Goal: Task Accomplishment & Management: Complete application form

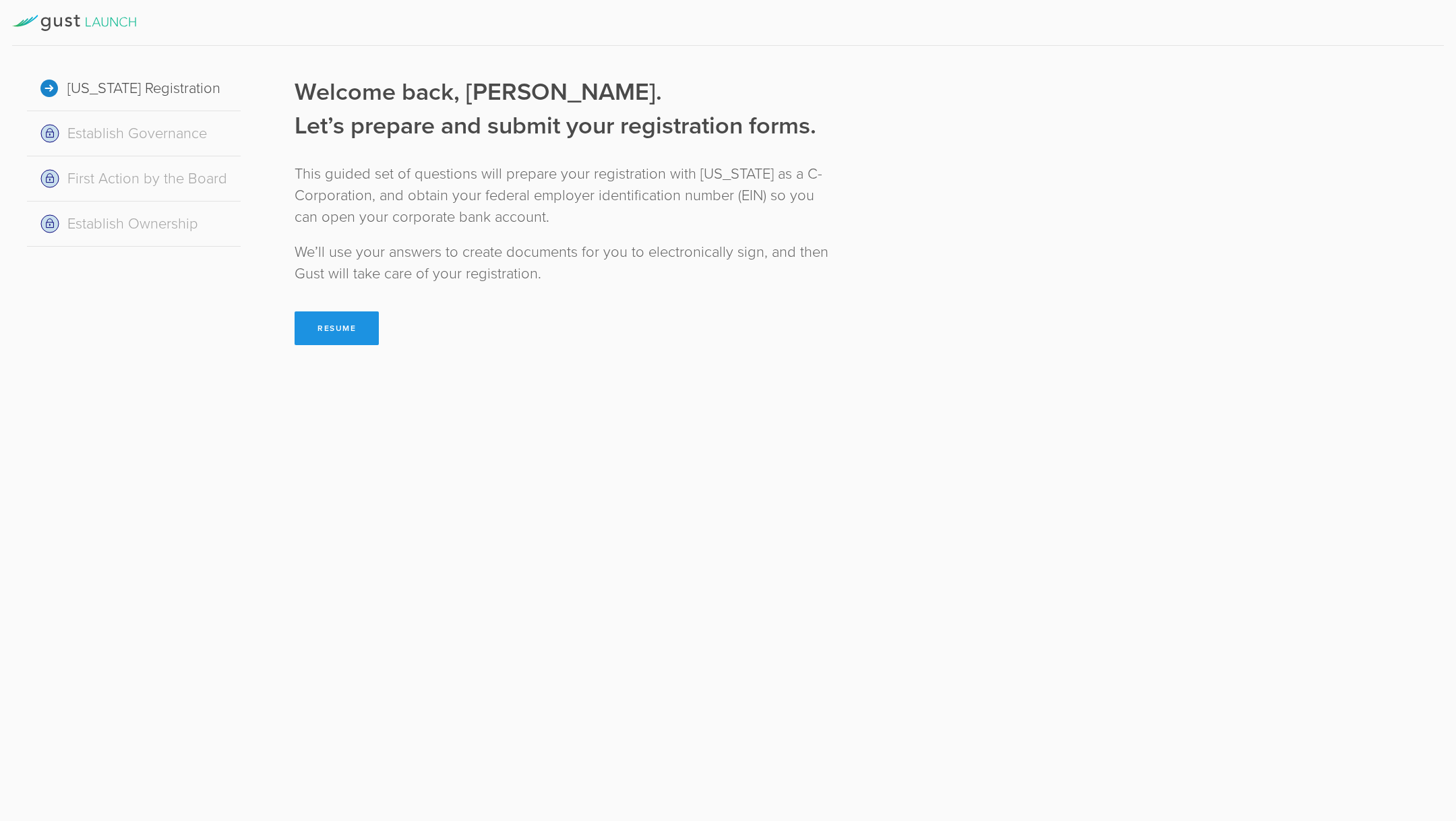
click at [315, 322] on button "Resume" at bounding box center [336, 329] width 84 height 34
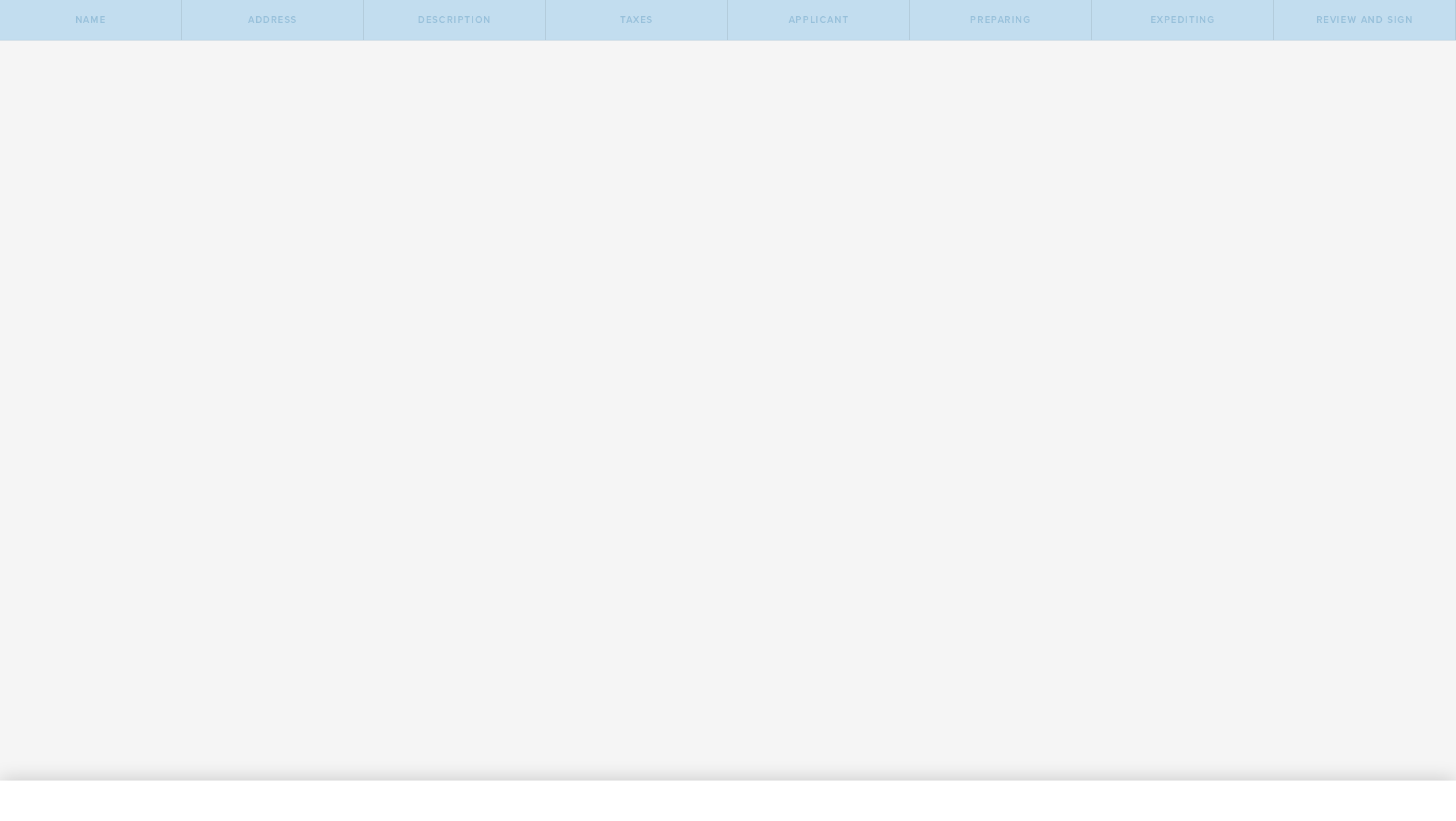
type input "01 Data"
select select "inc."
type input "01 Data"
type input "AI Powered Analytics and Intelligence Platform"
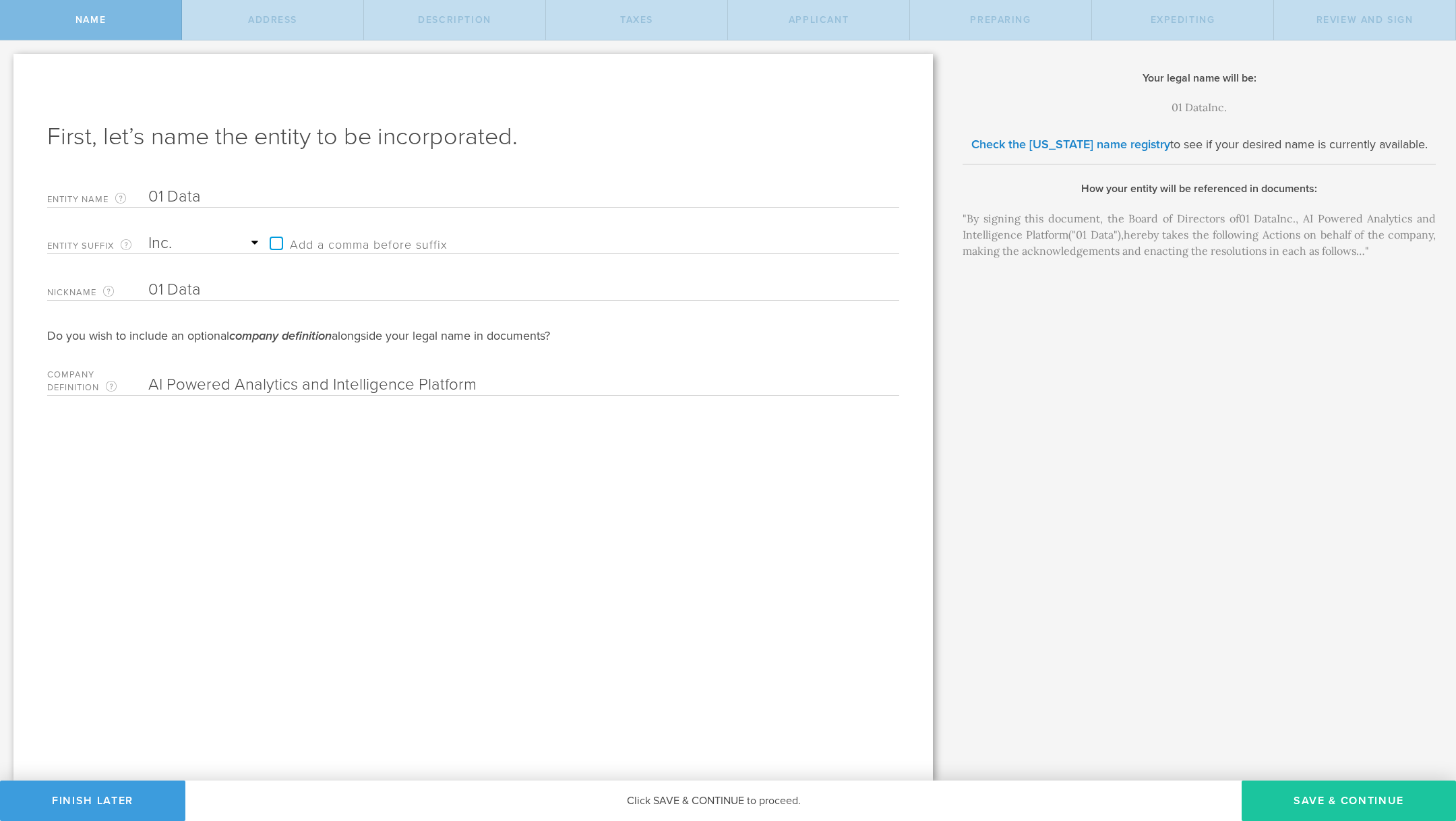
click at [1370, 796] on button "Save & Continue" at bounding box center [1349, 801] width 215 height 40
type input "2511 Simplicity"
type input "Irvine"
select select "CA"
type input "92620"
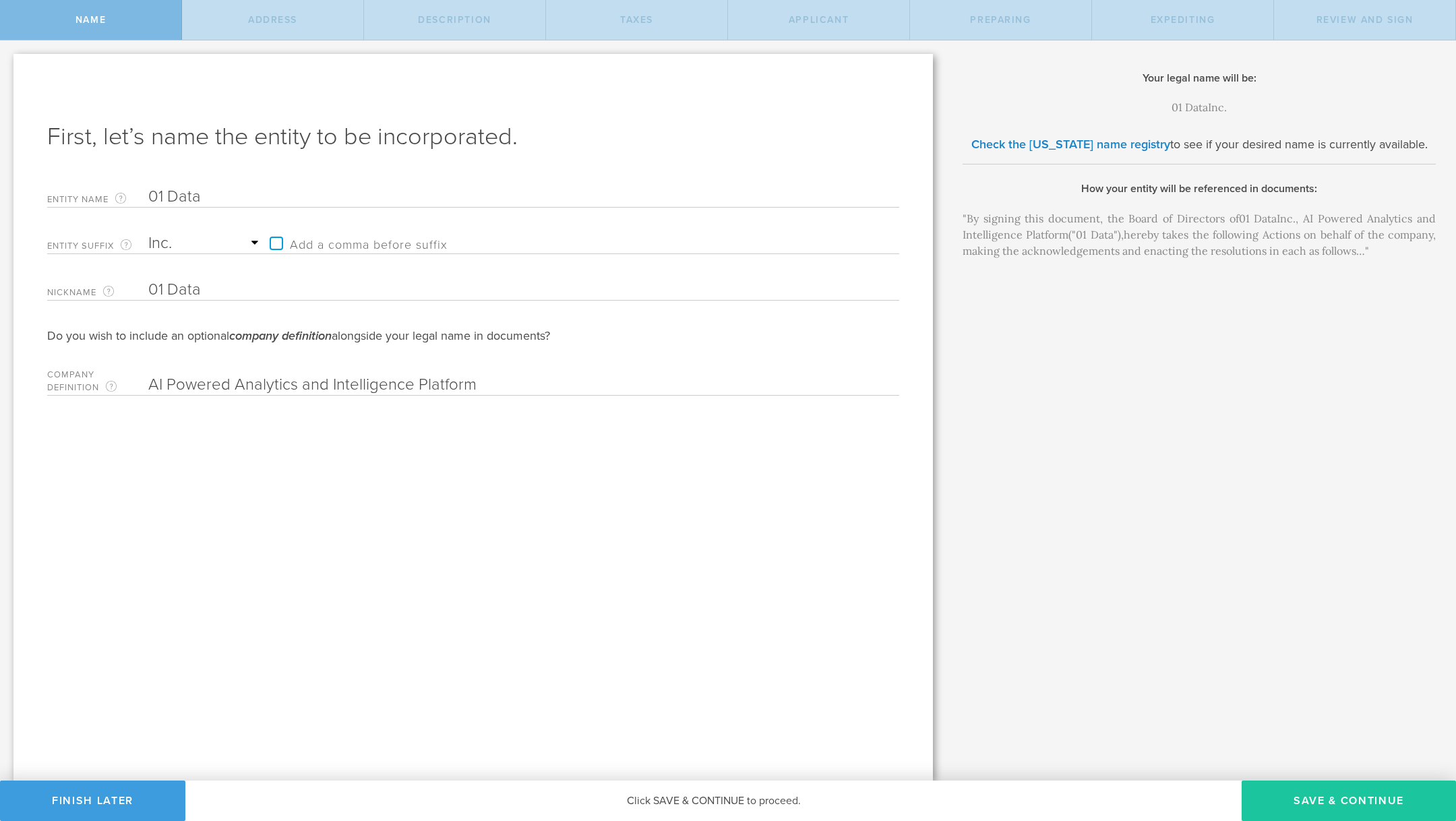
checkbox input "true"
type input "2511 Simplicity, Irvine, California, 92620"
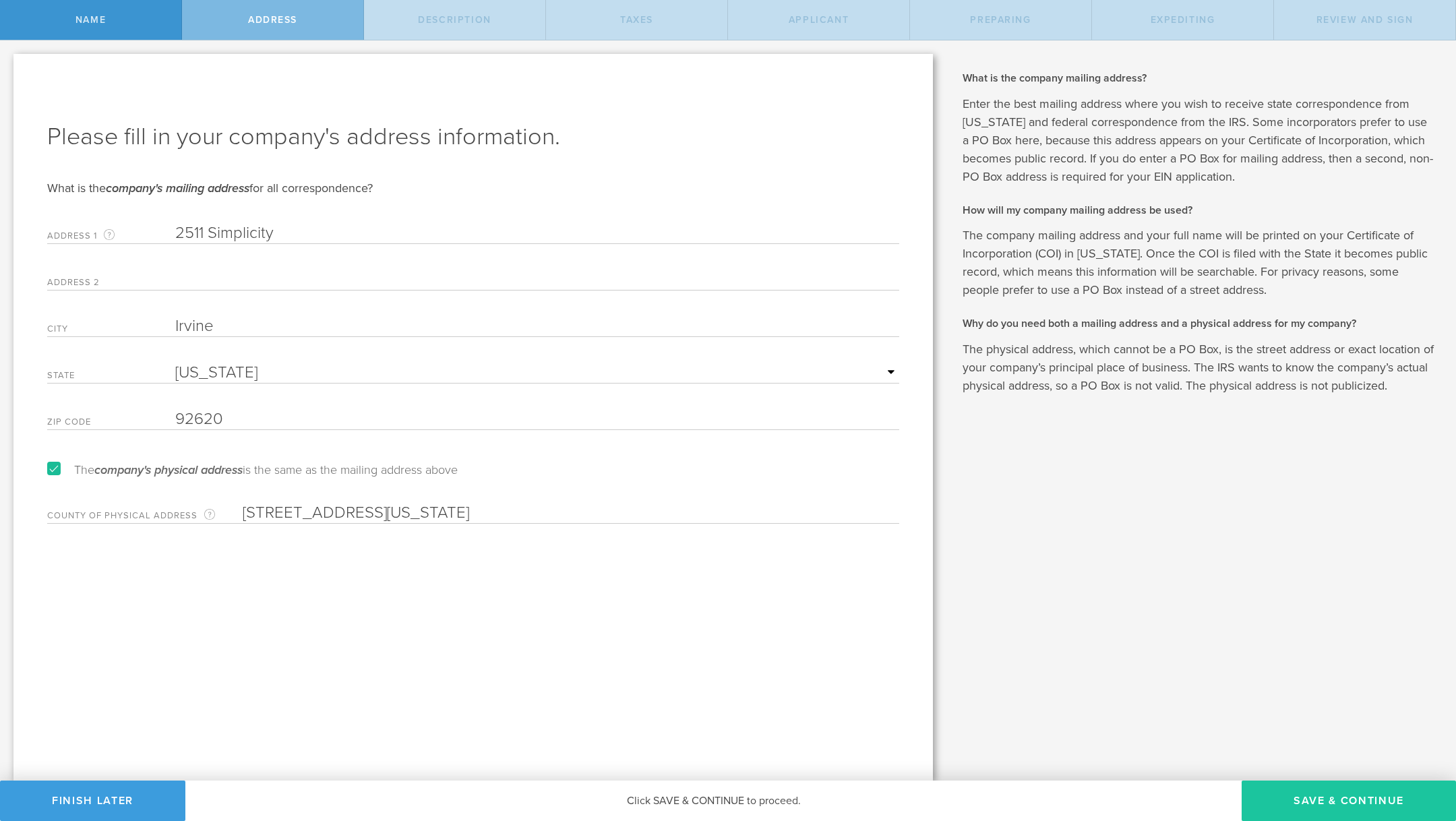
click at [1370, 797] on button "Save & Continue" at bounding box center [1349, 801] width 215 height 40
select select "other"
type input "Data-Driven AI solutions"
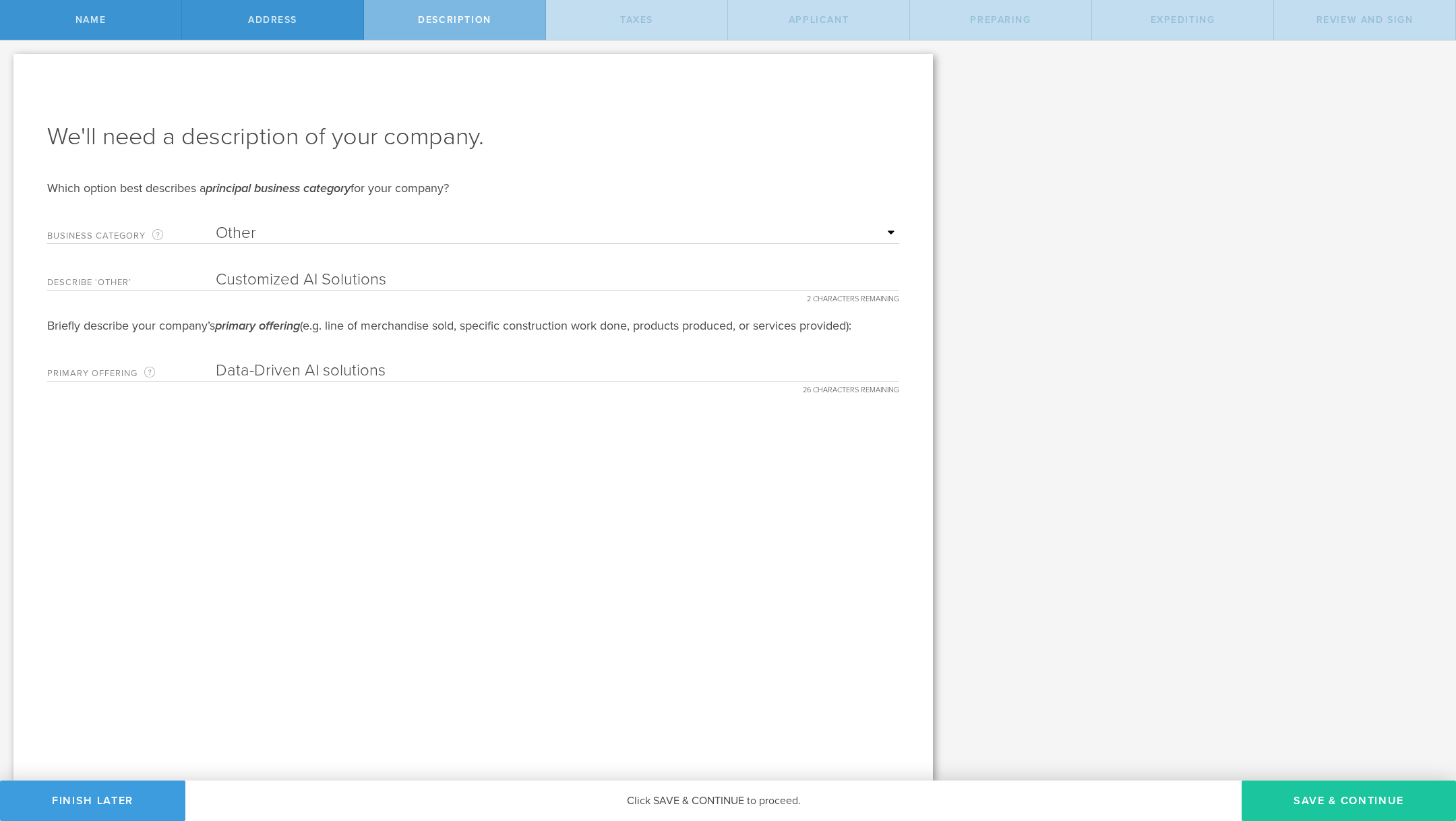
click at [1370, 797] on button "Save & Continue" at bounding box center [1349, 801] width 215 height 40
type input "0"
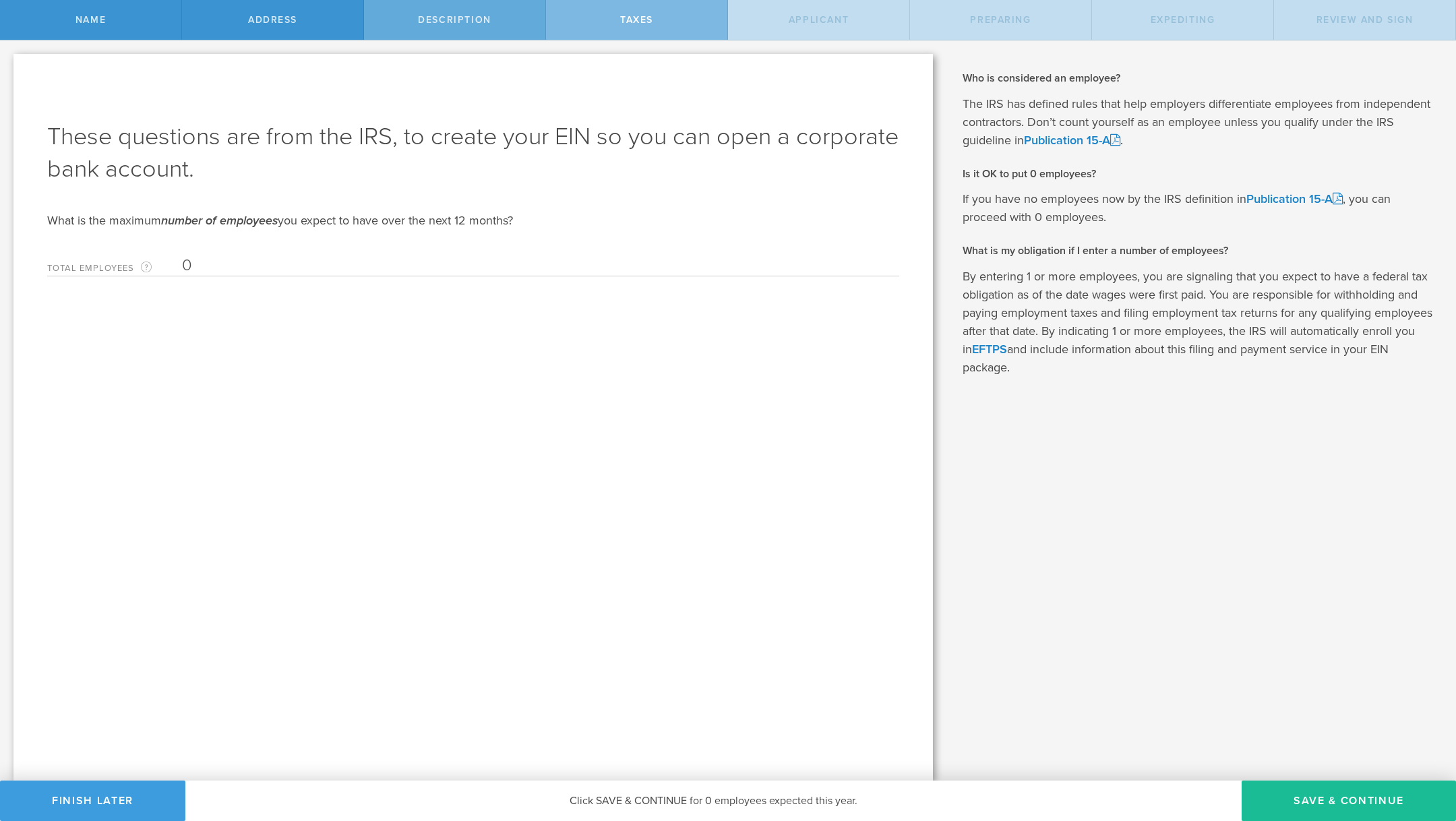
click at [456, 21] on span "Description" at bounding box center [454, 20] width 72 height 11
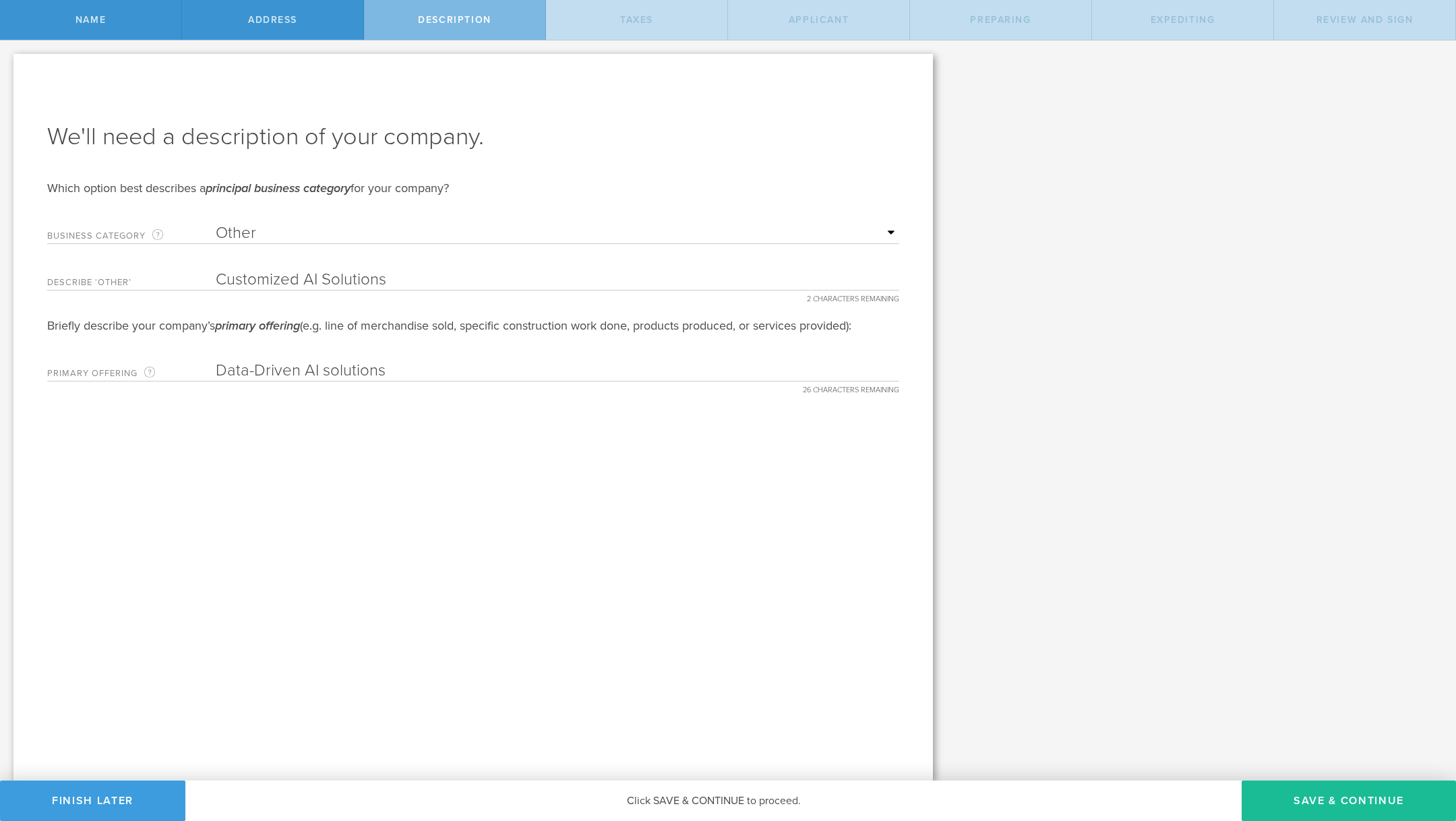
click at [316, 369] on input "Data-Driven AI solutions" at bounding box center [557, 371] width 684 height 20
click at [298, 372] on input "Data-Driven AI solutions" at bounding box center [557, 371] width 684 height 20
type input "Customized AI solutions"
click at [1337, 807] on button "Save & Continue" at bounding box center [1349, 801] width 215 height 40
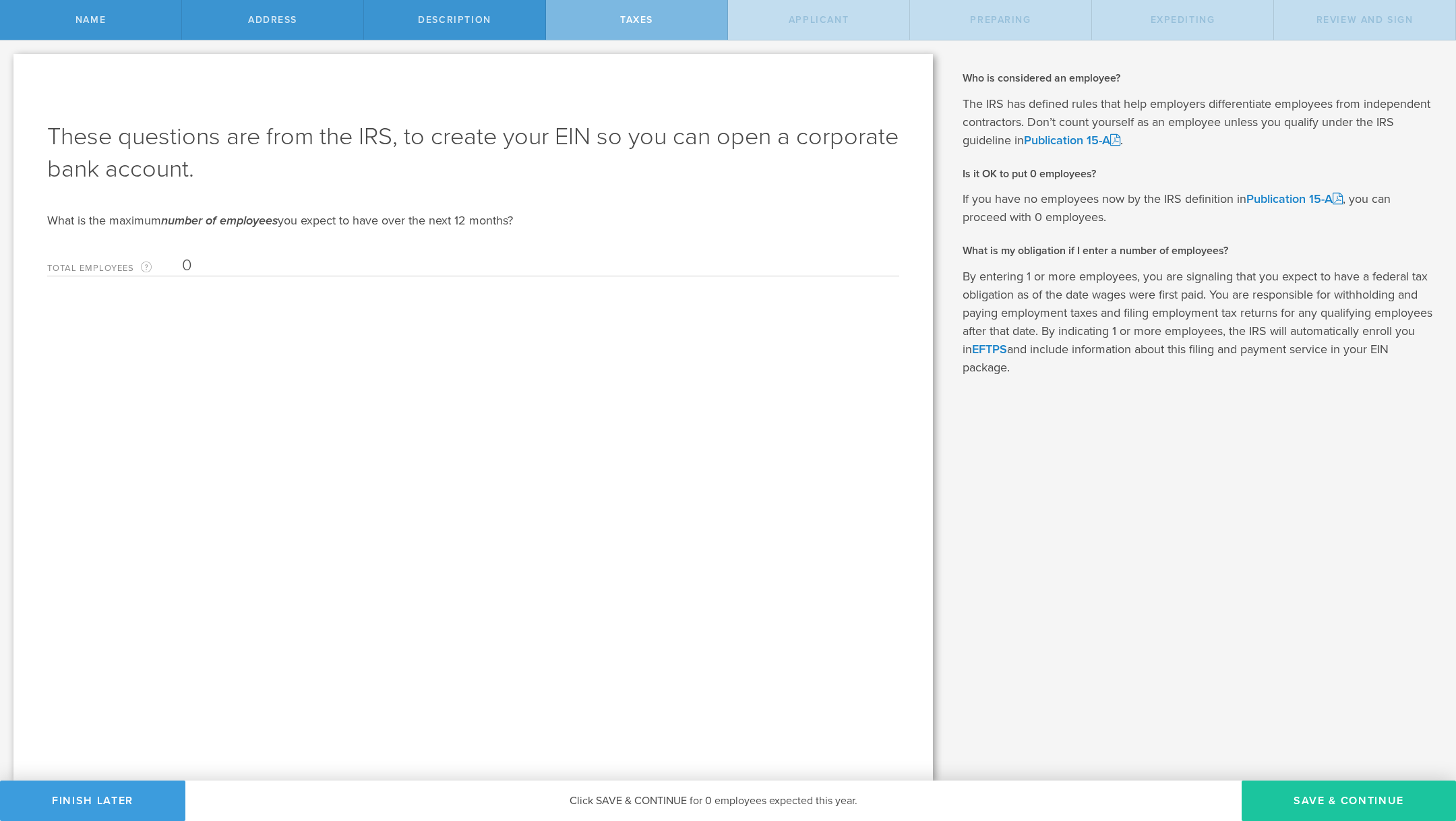
click at [1377, 795] on button "Save & Continue" at bounding box center [1349, 801] width 215 height 40
type input "CEO"
select select "US"
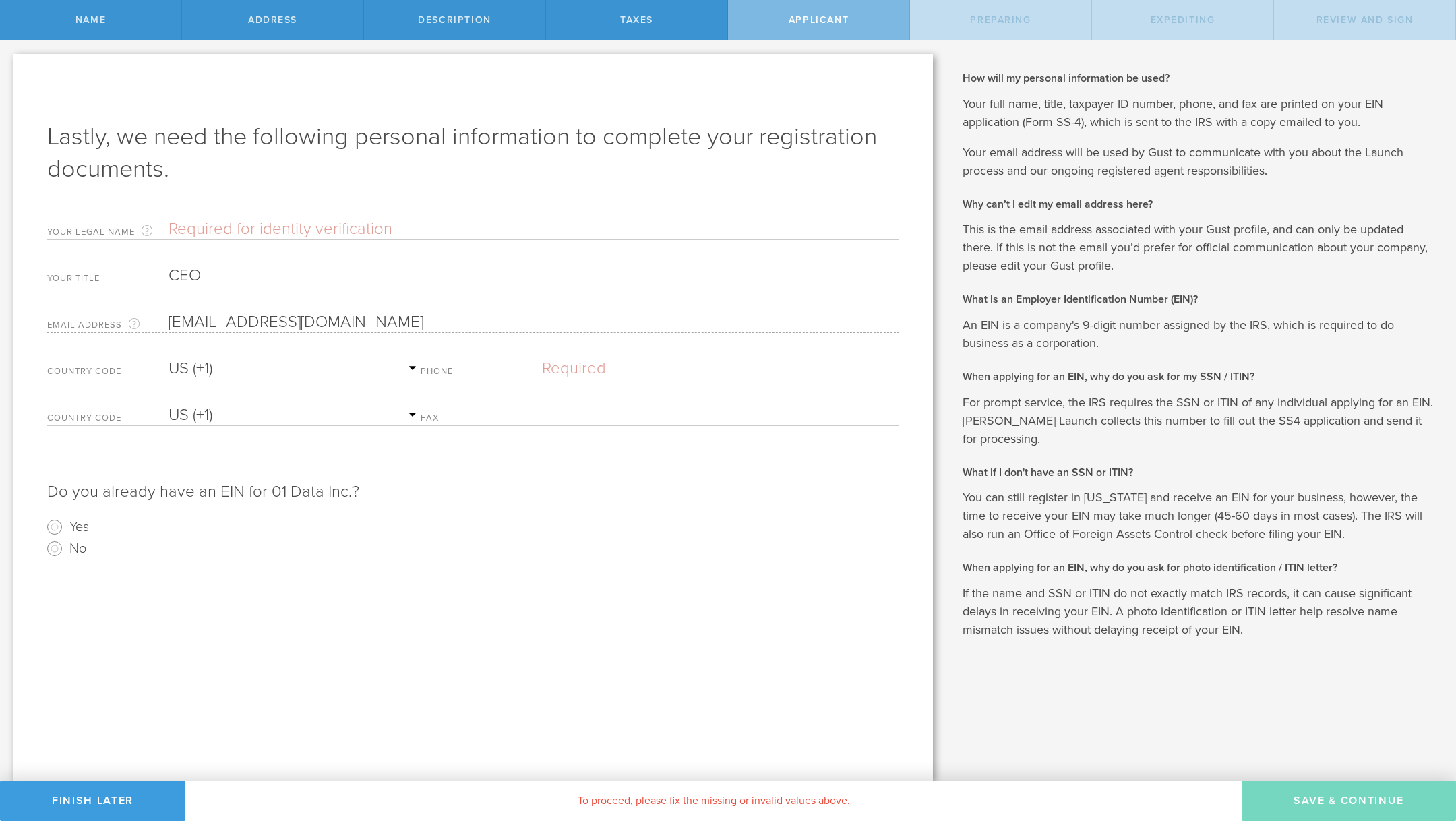
click at [334, 223] on input "text" at bounding box center [534, 229] width 731 height 20
type input "Mustafa Ozgul"
select select "AG"
type input "(951) 809-6022"
click at [342, 343] on form "Lastly, we need the following personal information to complete your registratio…" at bounding box center [473, 340] width 852 height 439
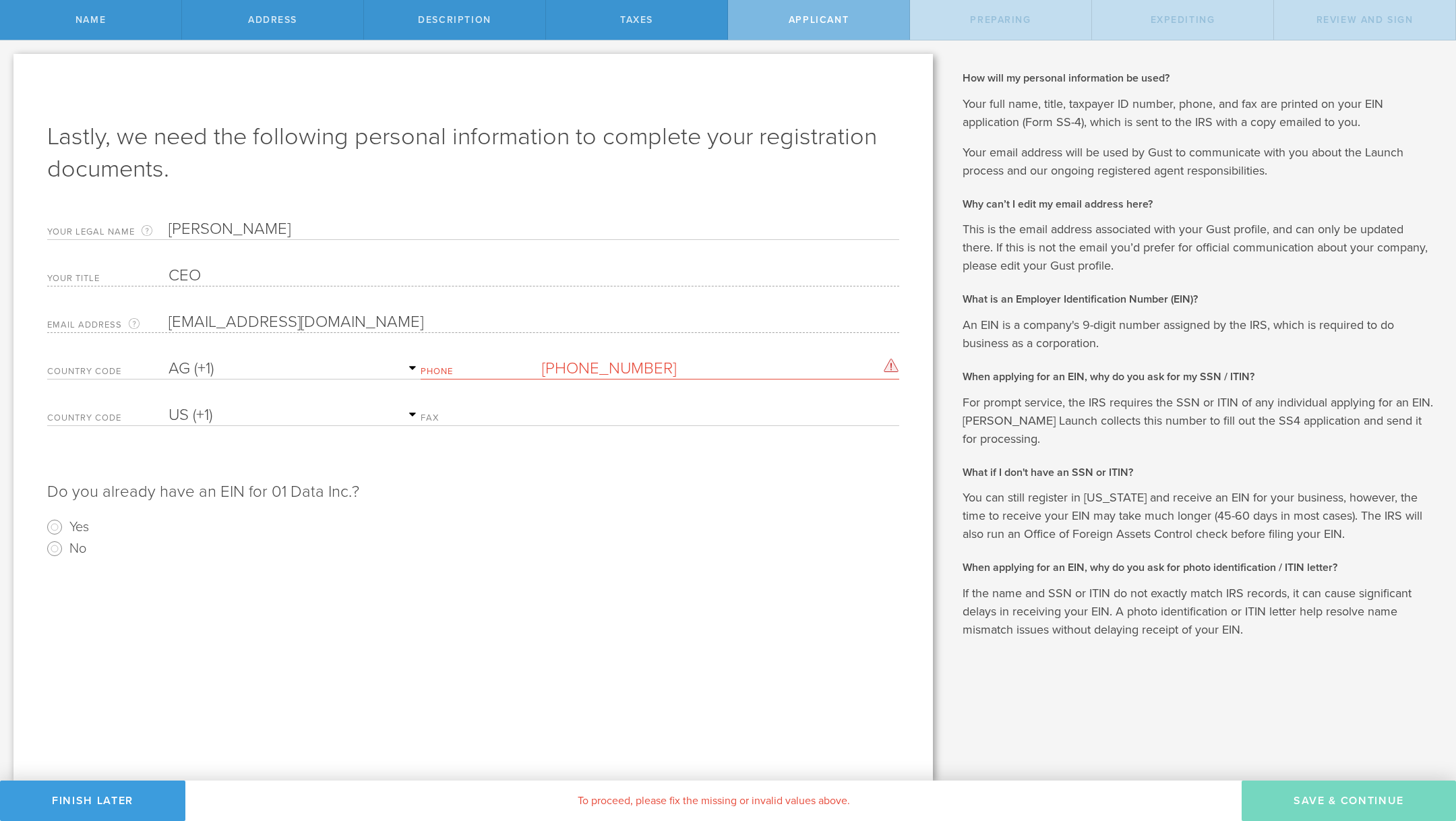
click at [343, 361] on select "AC (+247) AD (+376) AE (+971) AF (+93) AG (+1) AI (+1) AL (+355) AM (+374) AO (…" at bounding box center [295, 369] width 252 height 20
select select "US"
click at [169, 359] on select "AC (+247) AD (+376) AE (+971) AF (+93) AG (+1) AI (+1) AL (+355) AM (+374) AO (…" at bounding box center [295, 369] width 252 height 20
click at [50, 553] on input "No" at bounding box center [54, 548] width 21 height 21
radio input "true"
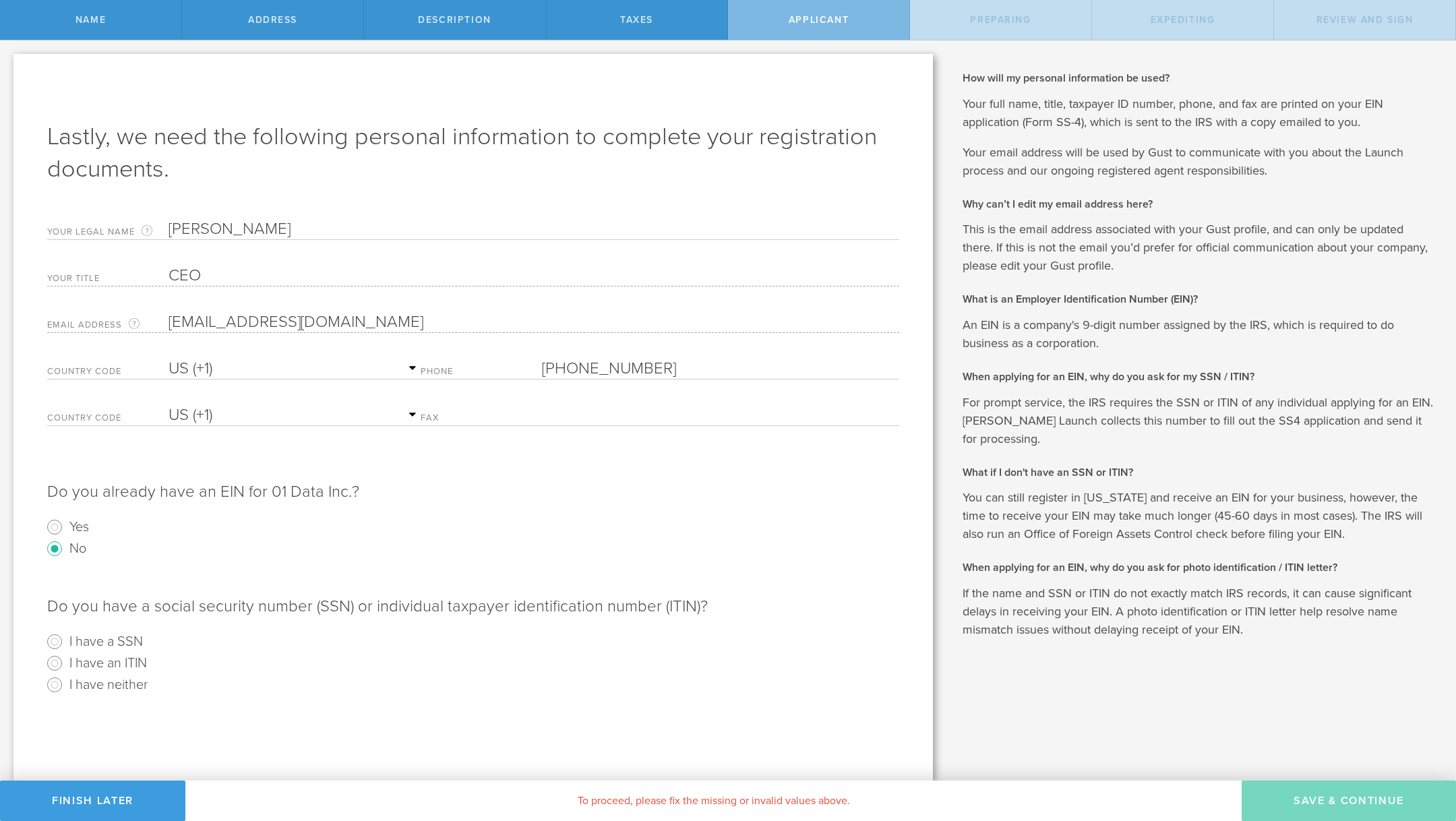
click at [645, 27] on div "Taxes" at bounding box center [637, 20] width 182 height 40
click at [616, 21] on div "Taxes" at bounding box center [637, 20] width 182 height 40
click at [454, 31] on div "Description" at bounding box center [455, 20] width 182 height 40
click at [57, 640] on input "I have a SSN" at bounding box center [54, 641] width 21 height 21
radio input "true"
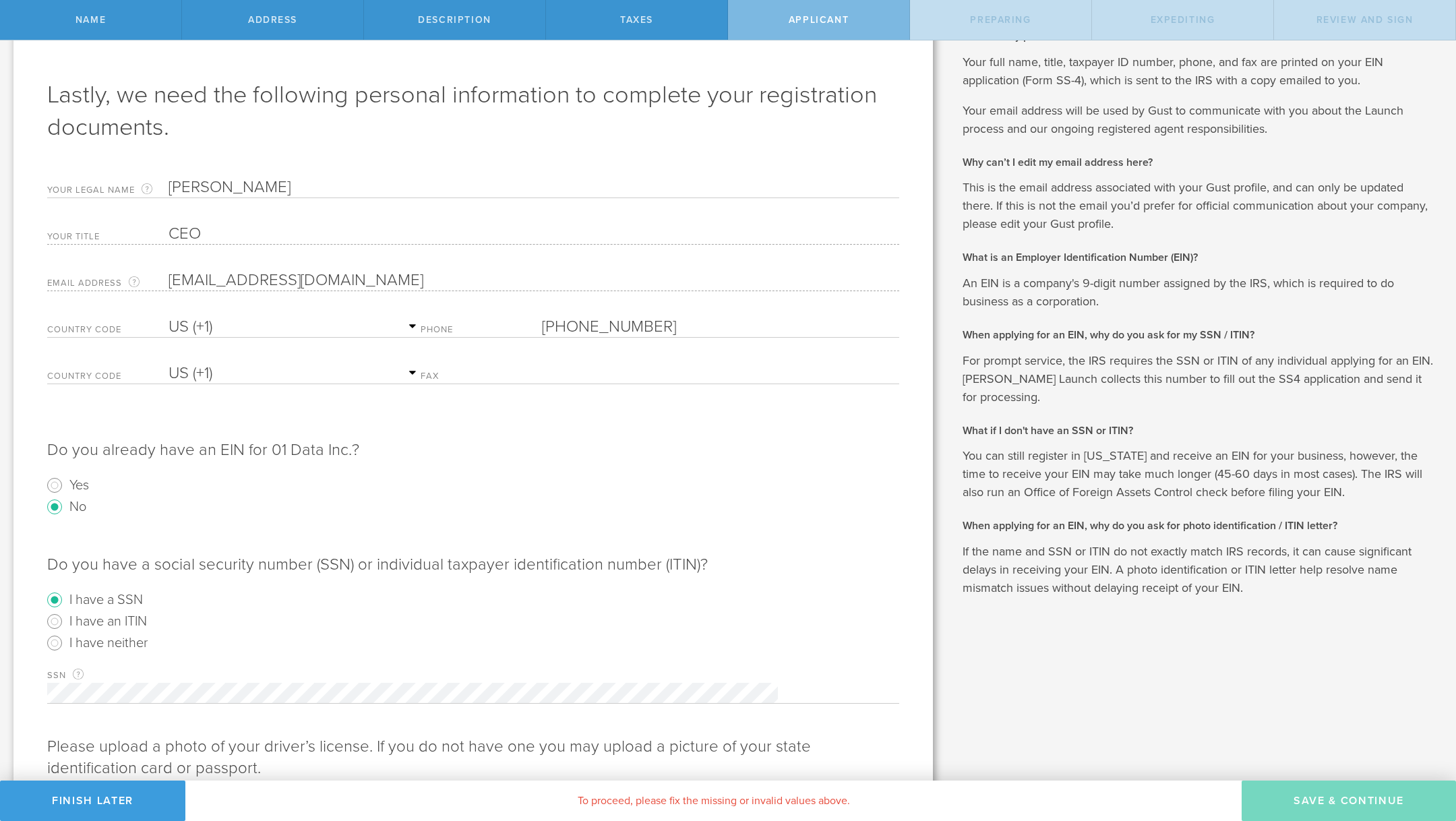
scroll to position [112, 0]
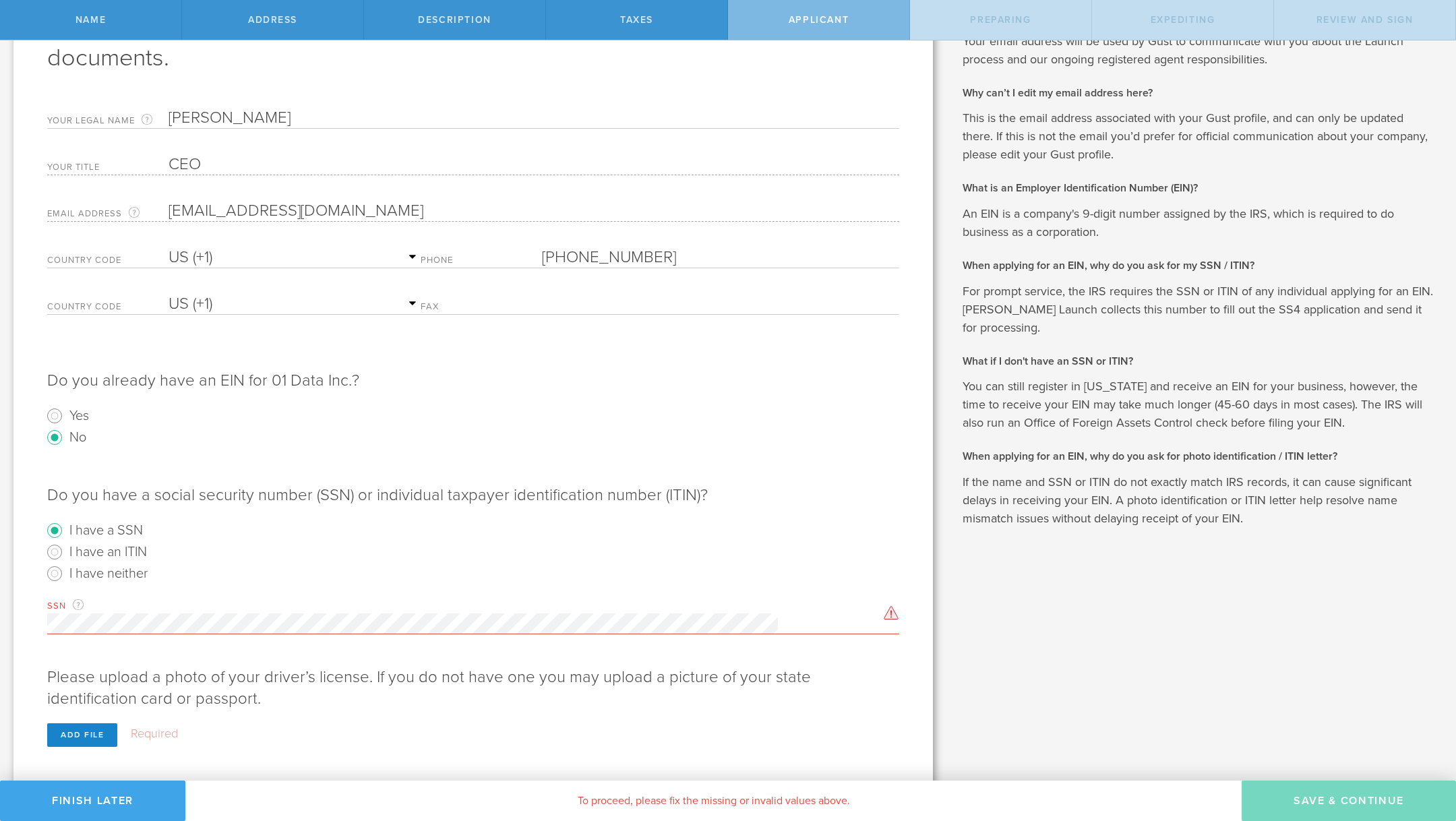
click at [82, 801] on button "Finish Later" at bounding box center [93, 801] width 186 height 40
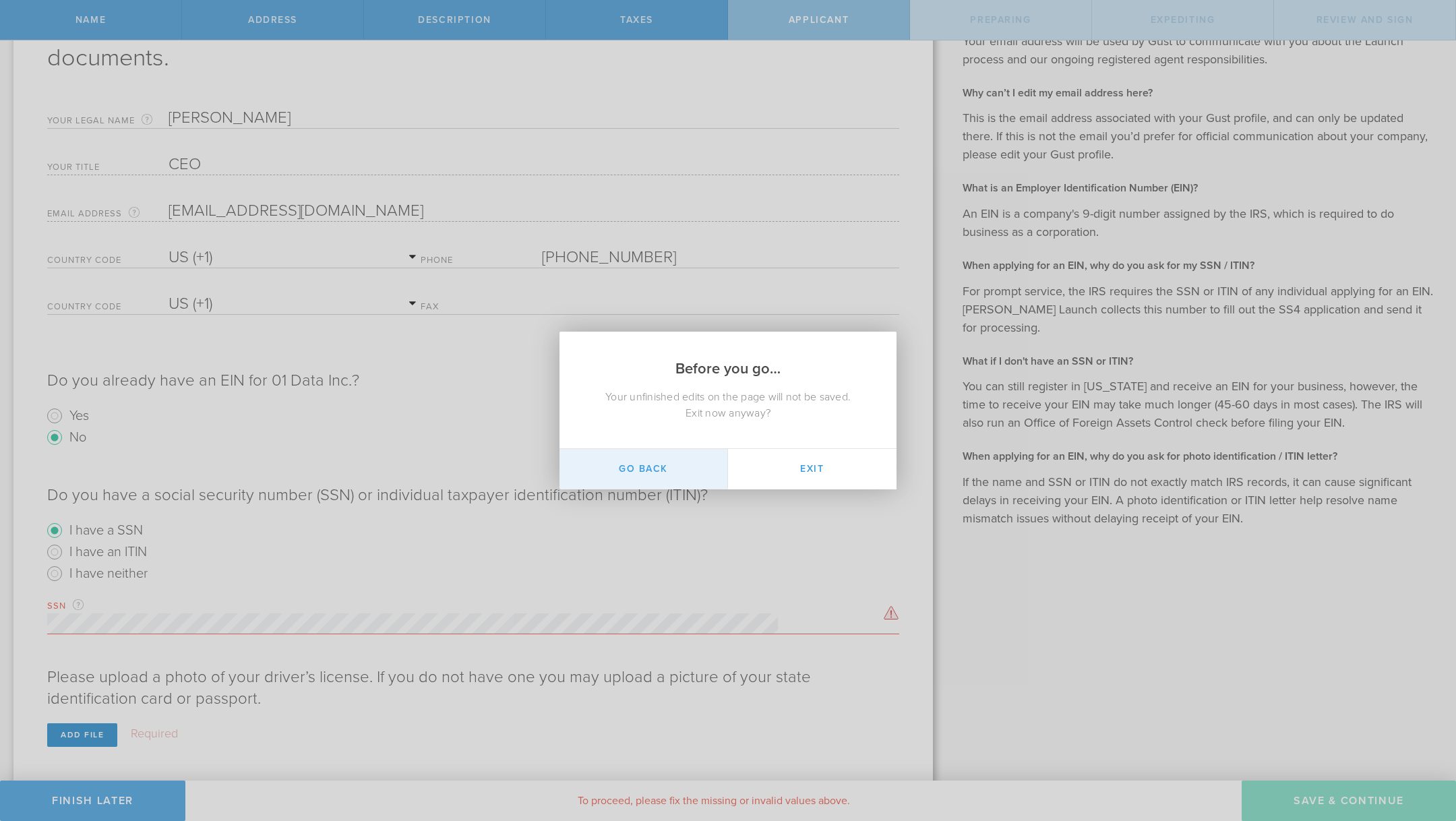
click at [651, 473] on button "Go Back" at bounding box center [644, 468] width 169 height 40
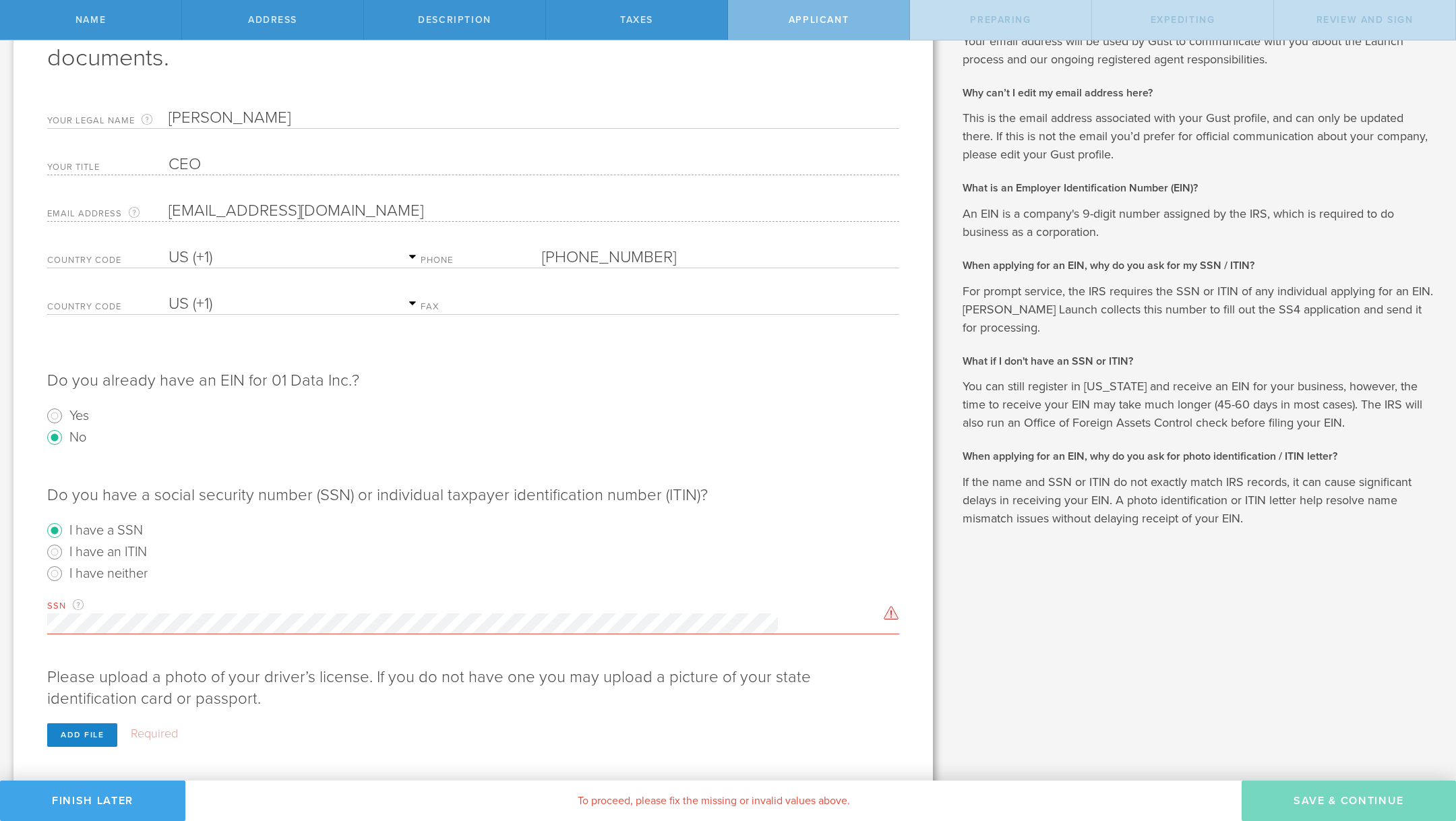
click at [121, 797] on button "Finish Later" at bounding box center [93, 801] width 186 height 40
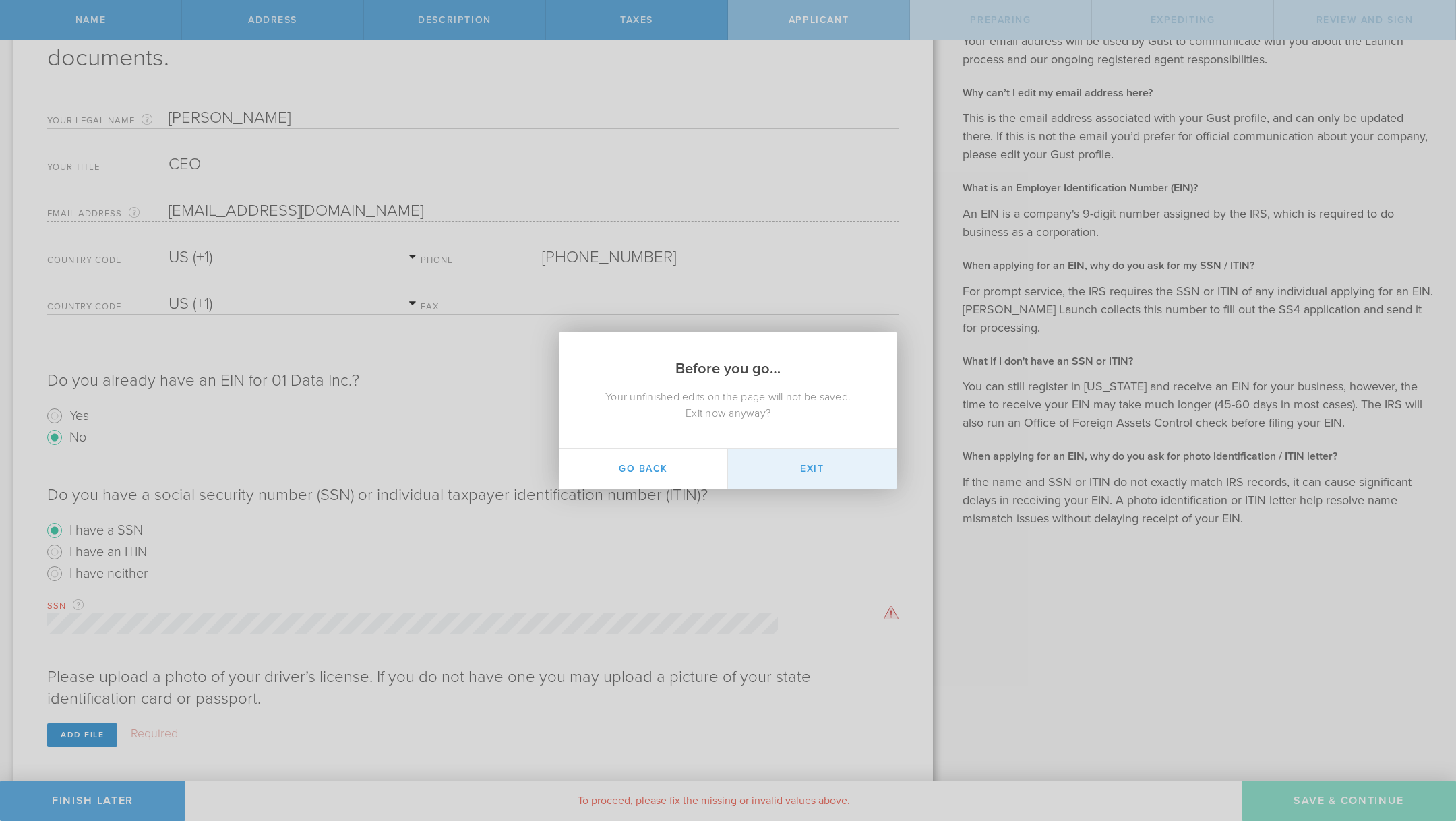
click at [834, 458] on button "Exit" at bounding box center [812, 468] width 169 height 40
